Goal: Information Seeking & Learning: Learn about a topic

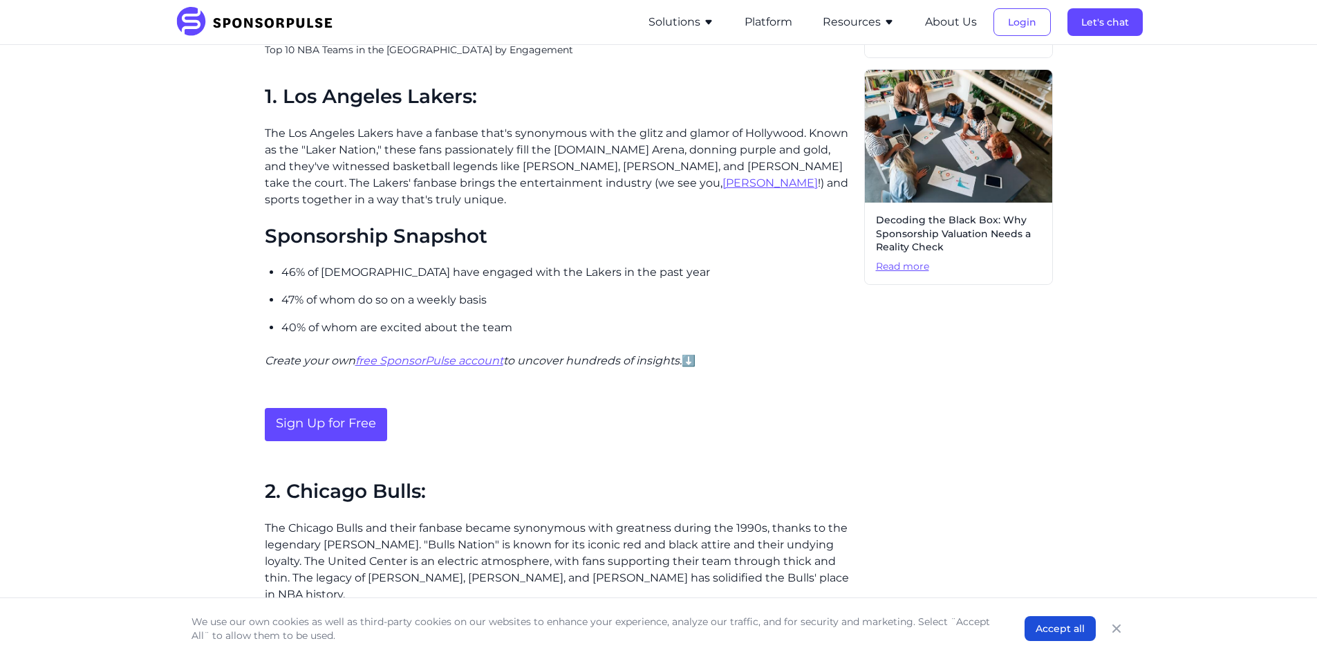
scroll to position [760, 0]
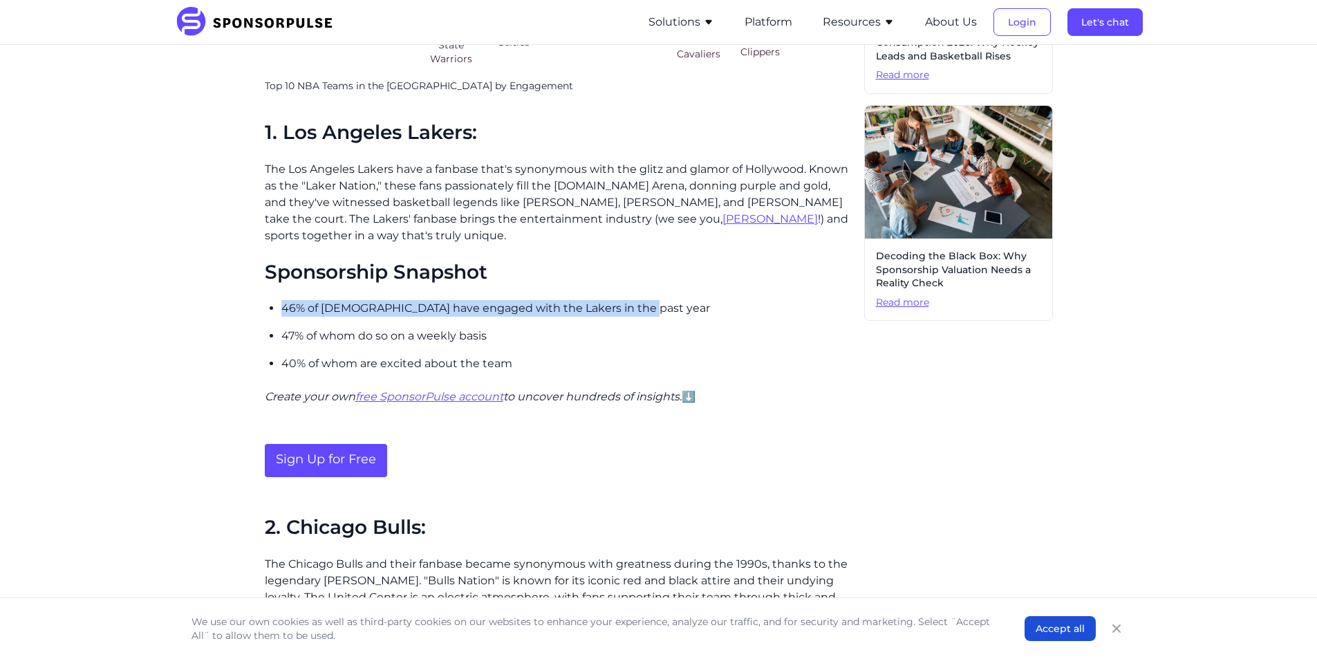
drag, startPoint x: 281, startPoint y: 308, endPoint x: 650, endPoint y: 308, distance: 368.4
click at [650, 308] on p "46% of [DEMOGRAPHIC_DATA] have engaged with the Lakers in the past year" at bounding box center [567, 308] width 572 height 17
copy p "46% of [DEMOGRAPHIC_DATA] have engaged with the Lakers in the past year"
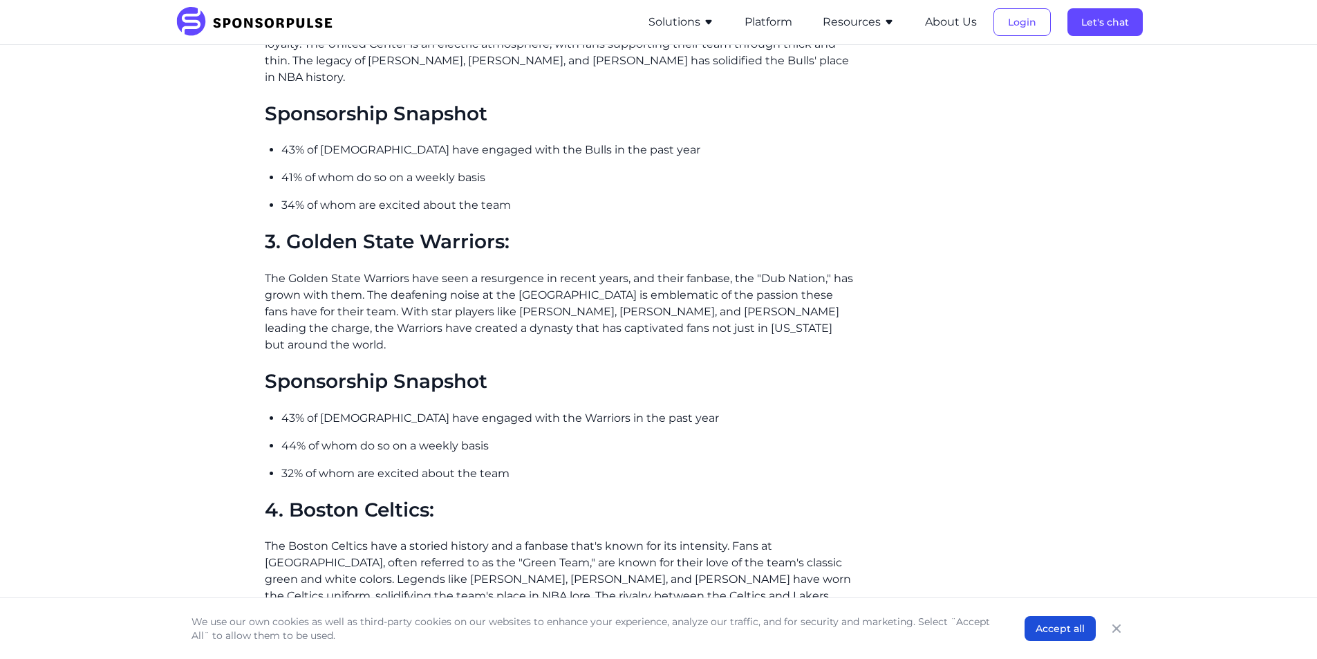
scroll to position [1106, 0]
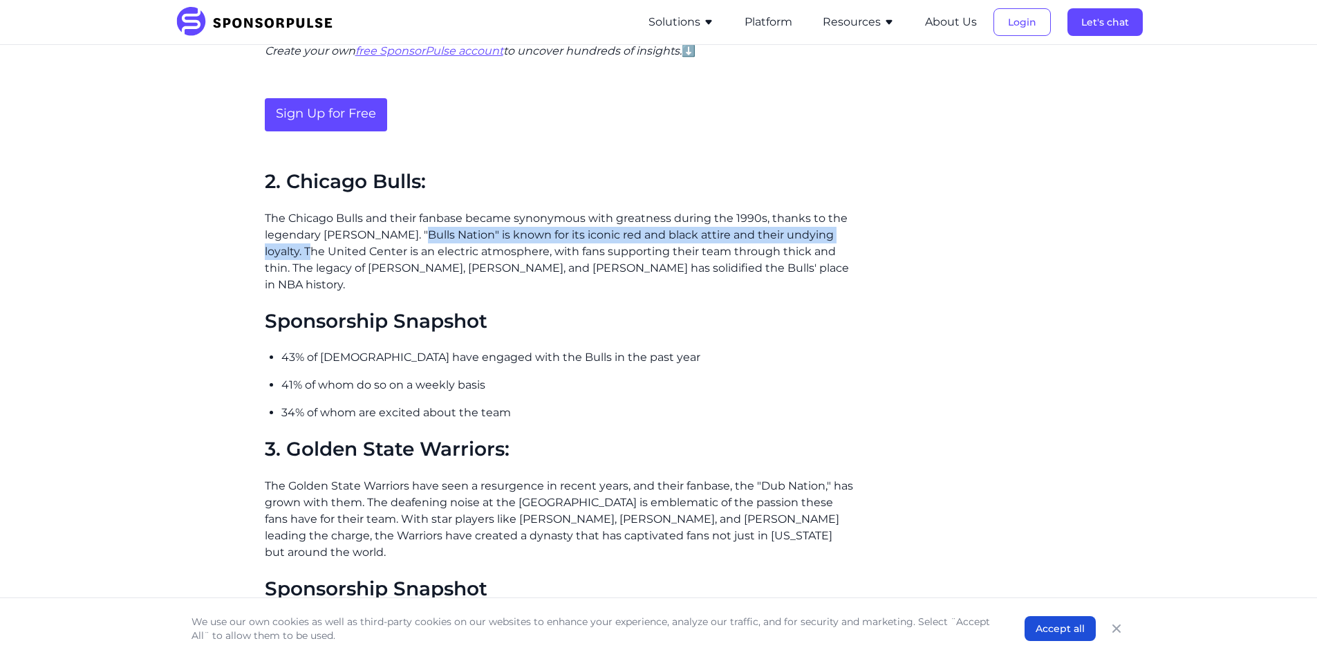
drag, startPoint x: 415, startPoint y: 234, endPoint x: 303, endPoint y: 253, distance: 112.8
click at [303, 253] on p "The Chicago Bulls and their fanbase became synonymous with greatness during the…" at bounding box center [559, 251] width 588 height 83
copy p ""Bulls Nation" is known for its iconic red and black attire and their undying l…"
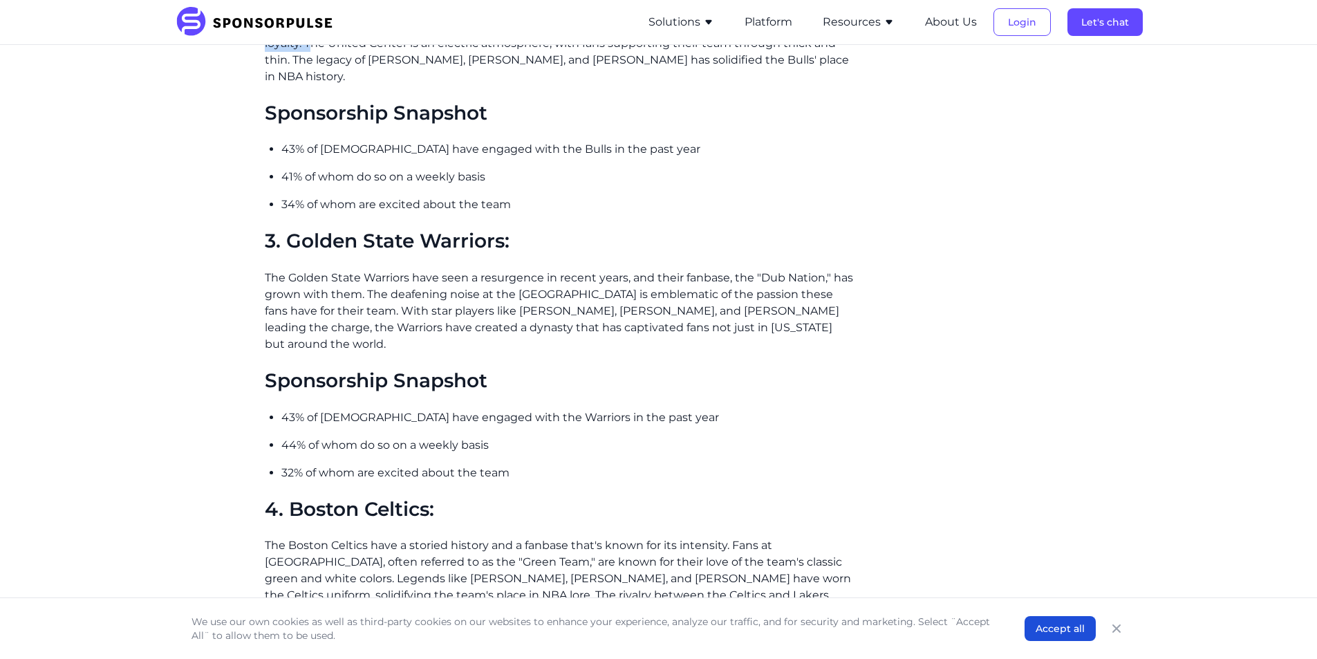
scroll to position [1382, 0]
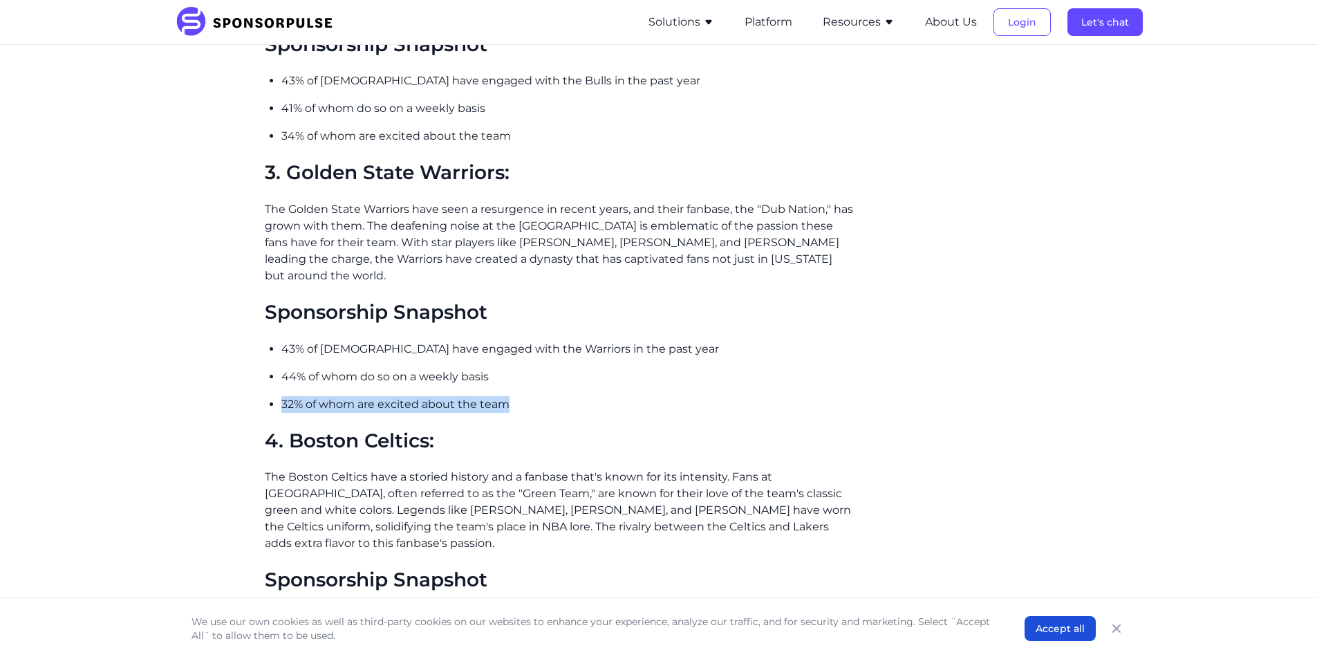
drag, startPoint x: 504, startPoint y: 388, endPoint x: 282, endPoint y: 395, distance: 222.0
click at [282, 396] on p "32% of whom are excited about the team" at bounding box center [567, 404] width 572 height 17
click at [577, 396] on p "32% of whom are excited about the team" at bounding box center [567, 404] width 572 height 17
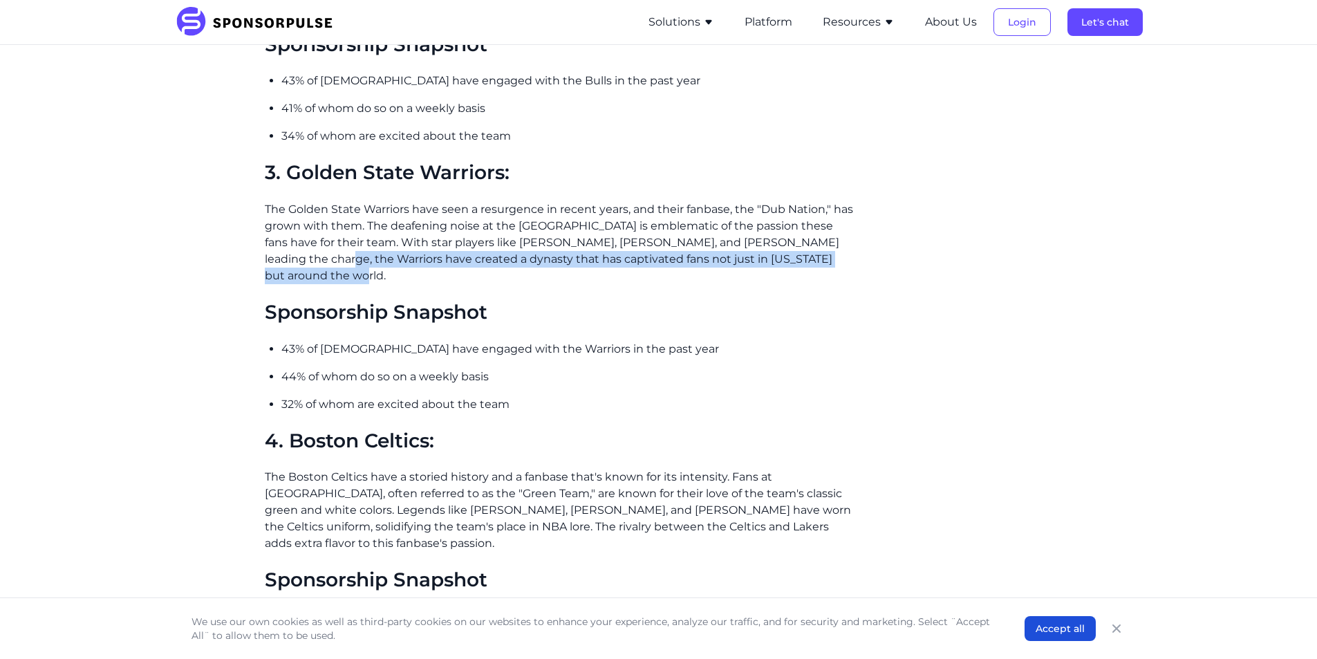
drag, startPoint x: 307, startPoint y: 241, endPoint x: 309, endPoint y: 256, distance: 15.3
click at [309, 256] on p "The Golden State Warriors have seen a resurgence in recent years, and their fan…" at bounding box center [559, 242] width 588 height 83
copy p "the Warriors have created a dynasty that has captivated fans not just in [US_ST…"
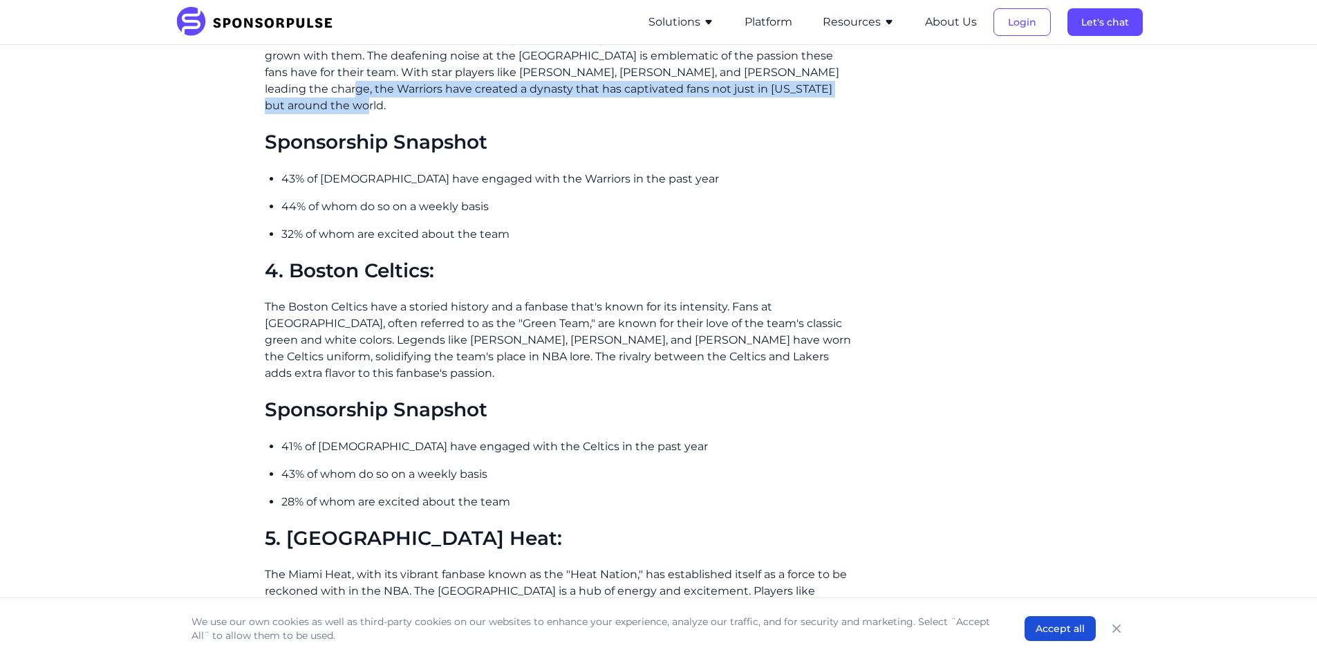
scroll to position [1659, 0]
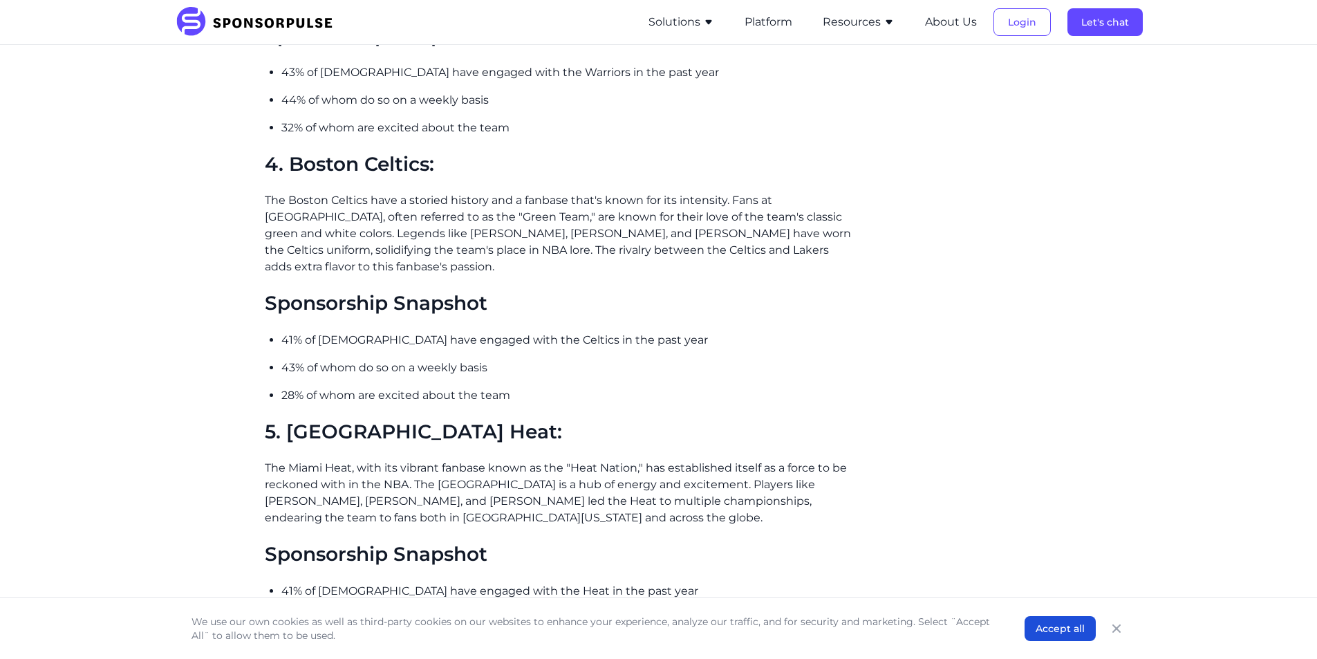
drag, startPoint x: 366, startPoint y: 236, endPoint x: 398, endPoint y: 235, distance: 31.8
click at [398, 235] on p "The Boston Celtics have a storied history and a fanbase that's known for its in…" at bounding box center [559, 233] width 588 height 83
click at [776, 292] on h2 "Sponsorship Snapshot" at bounding box center [559, 304] width 588 height 24
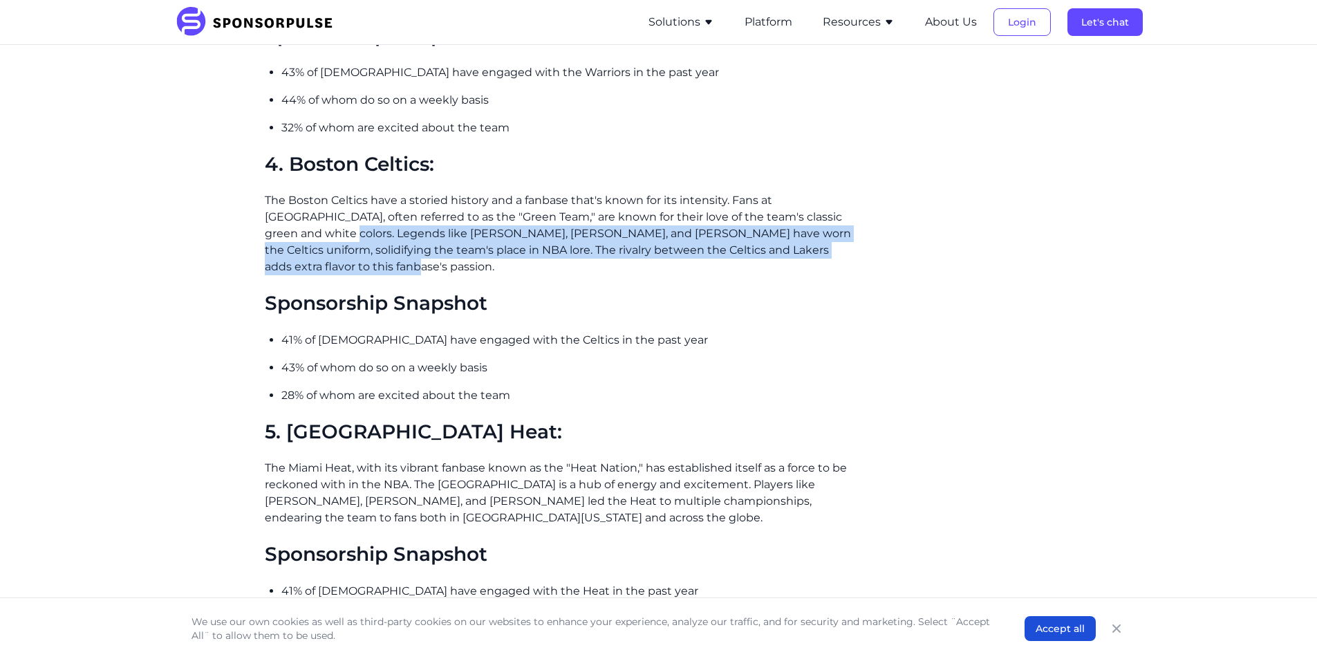
drag, startPoint x: 260, startPoint y: 215, endPoint x: 829, endPoint y: 236, distance: 570.0
copy p "Legends like [PERSON_NAME], [PERSON_NAME], and [PERSON_NAME] have worn the Celt…"
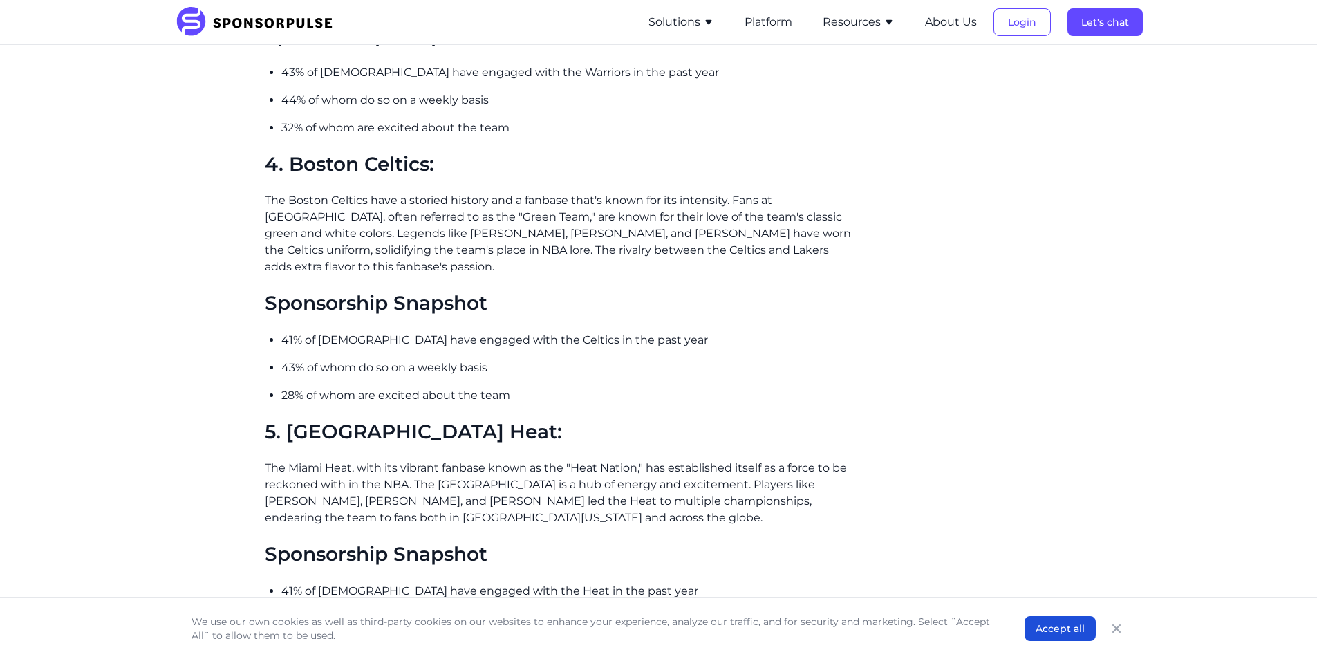
click at [794, 292] on h2 "Sponsorship Snapshot" at bounding box center [559, 304] width 588 height 24
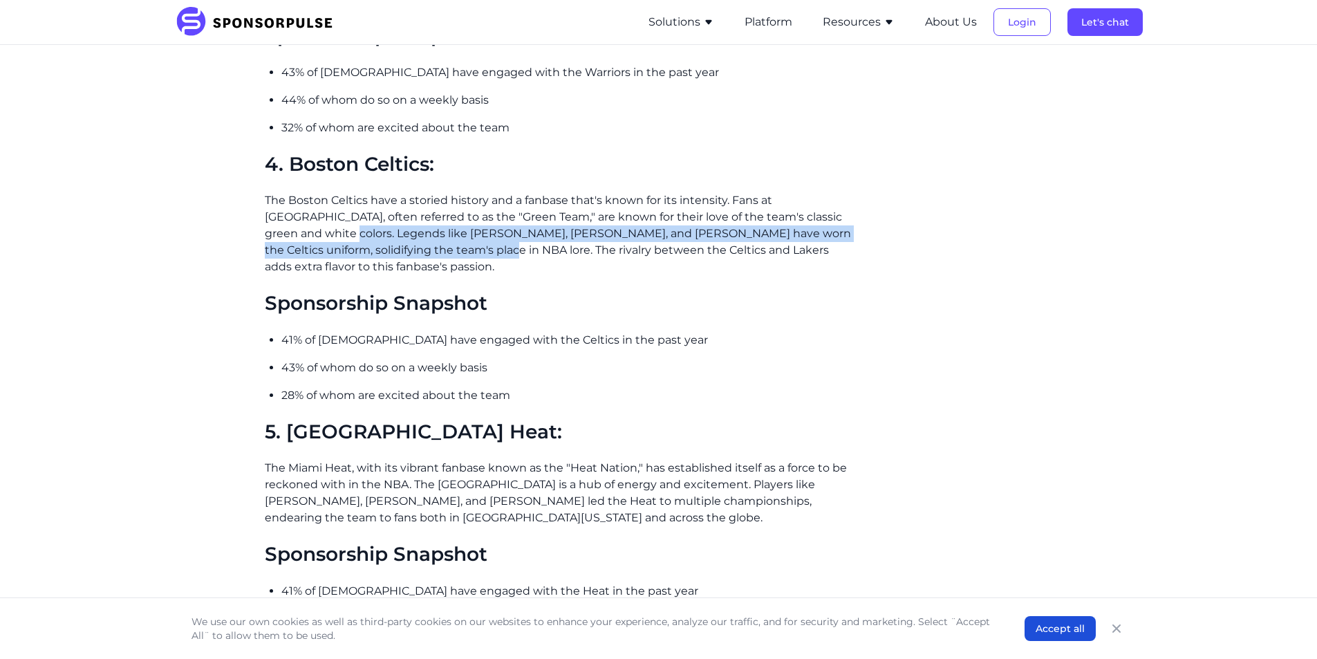
drag, startPoint x: 258, startPoint y: 216, endPoint x: 362, endPoint y: 239, distance: 106.2
copy p "Legends like [PERSON_NAME], [PERSON_NAME], and [PERSON_NAME] have worn the Celt…"
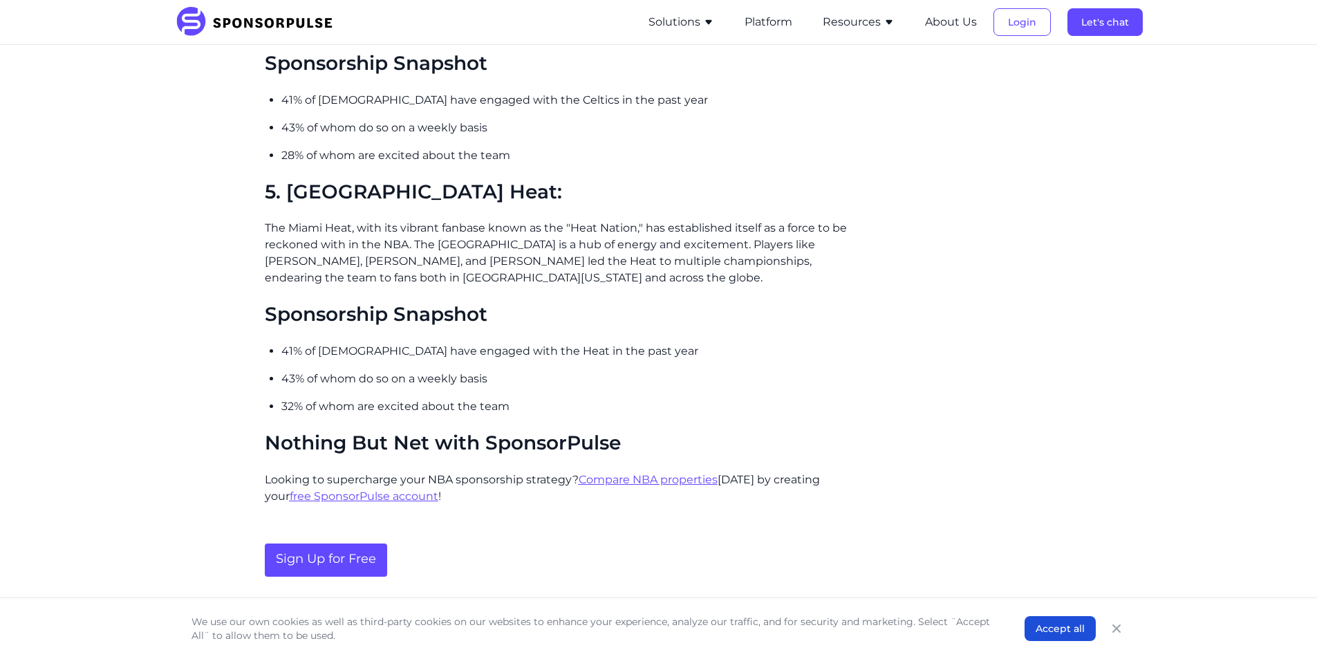
scroll to position [1866, 0]
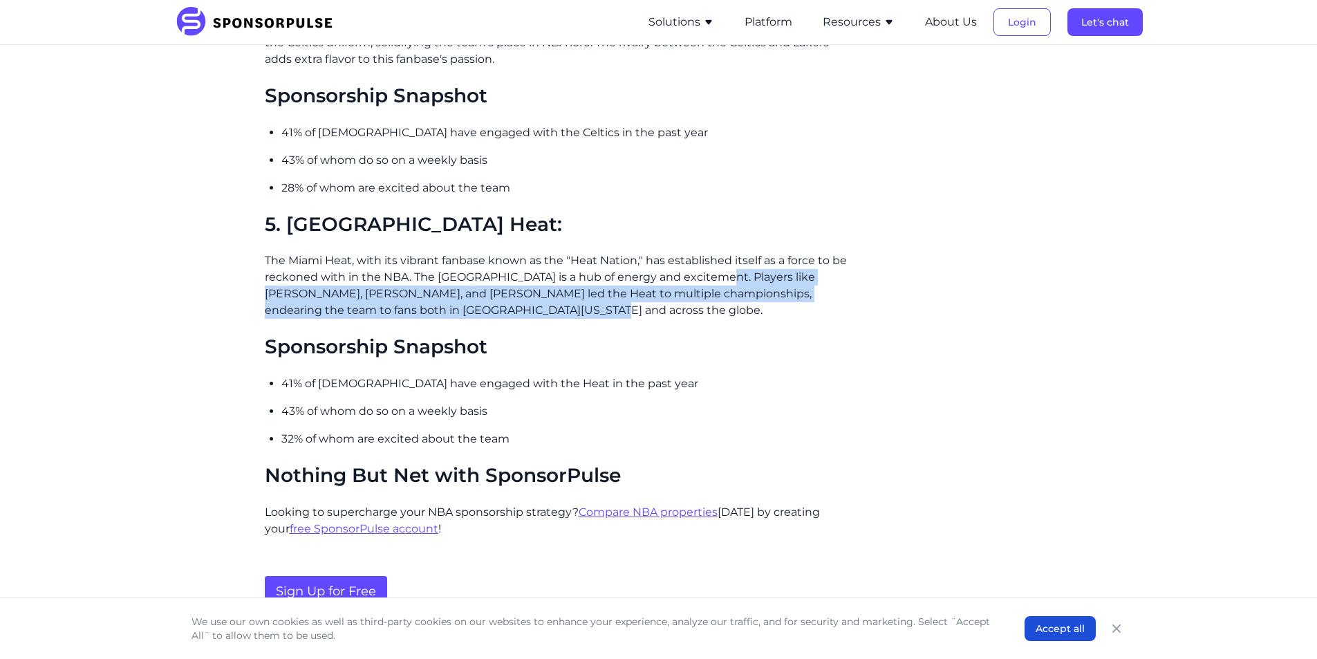
drag, startPoint x: 710, startPoint y: 244, endPoint x: 509, endPoint y: 287, distance: 205.0
copy p "Players like [PERSON_NAME], [PERSON_NAME], and [PERSON_NAME] led the Heat to mu…"
